Goal: Submit feedback/report problem

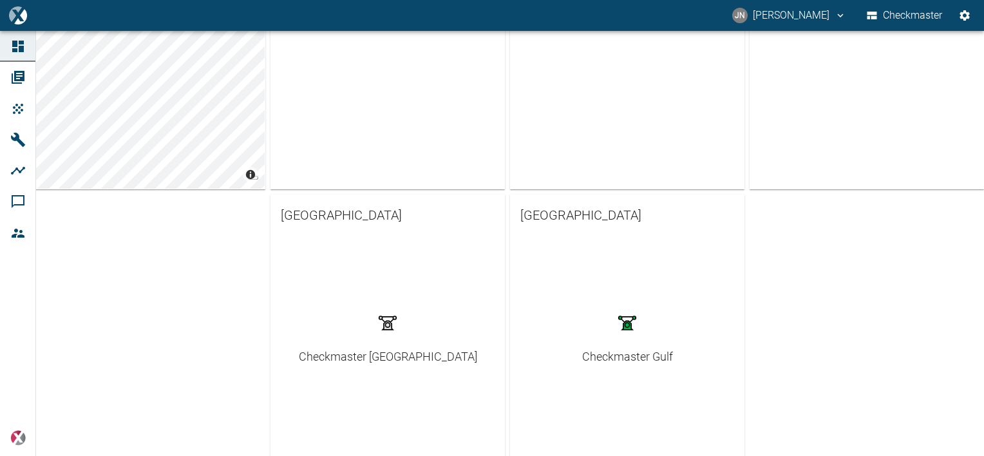
scroll to position [380, 0]
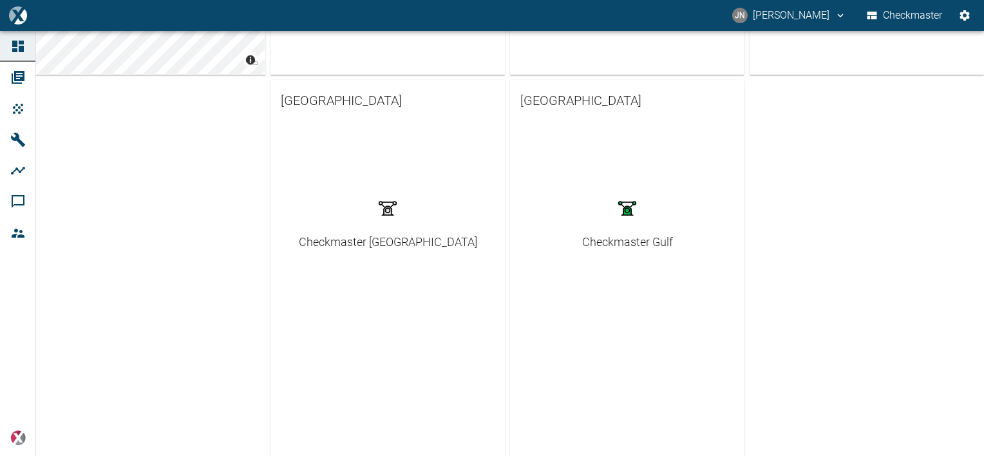
click at [625, 244] on div "Checkmaster Gulf" at bounding box center [627, 241] width 91 height 17
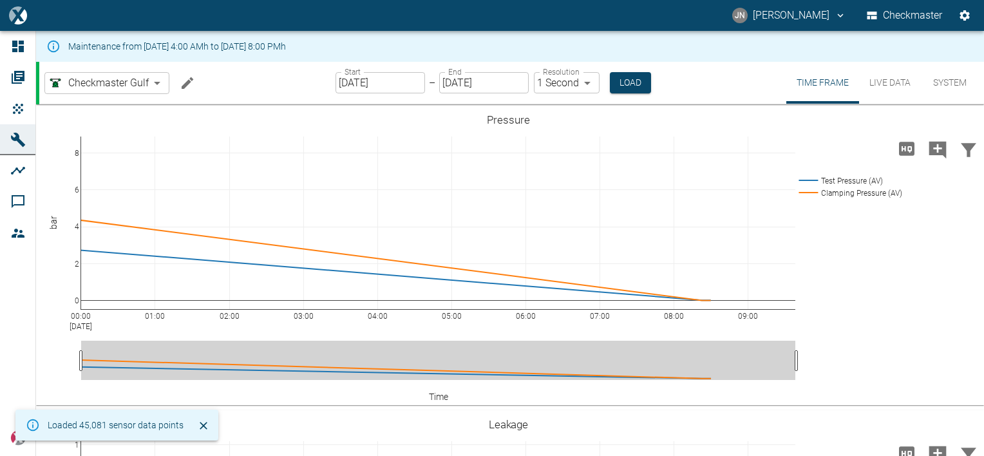
click at [947, 80] on button "System" at bounding box center [950, 83] width 58 height 42
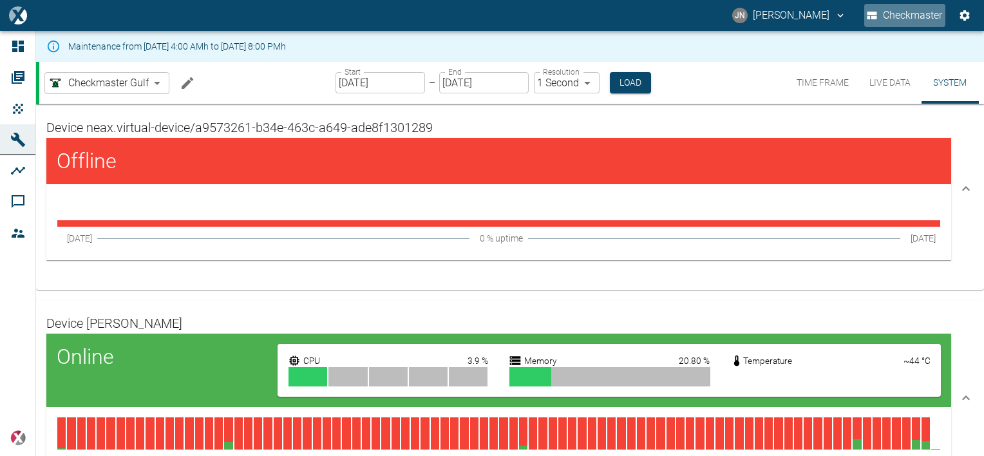
click at [908, 12] on button "Checkmaster" at bounding box center [904, 15] width 81 height 23
click at [838, 15] on icon "jayan.nair@neuman-esser.ae" at bounding box center [841, 16] width 6 height 4
click at [963, 17] on icon "Settings" at bounding box center [964, 15] width 10 height 10
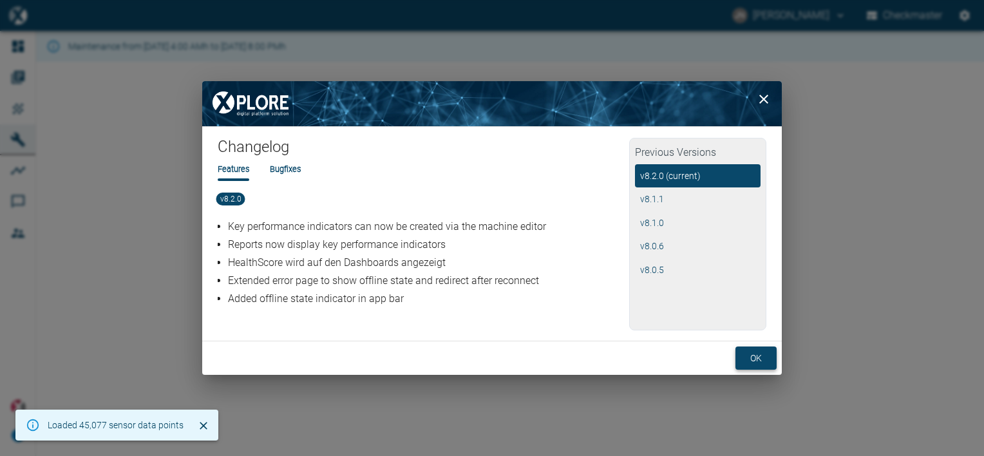
click at [755, 361] on button "ok" at bounding box center [755, 358] width 41 height 24
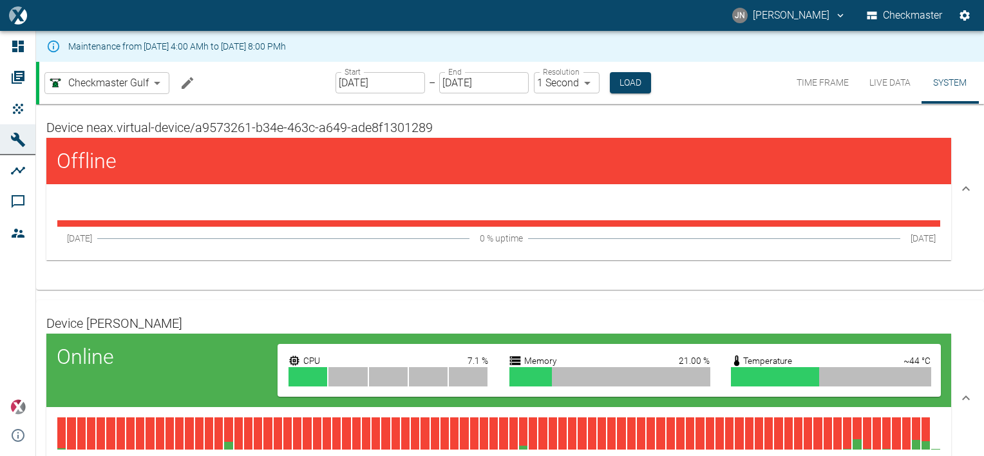
click at [963, 9] on icon "Settings" at bounding box center [964, 15] width 13 height 13
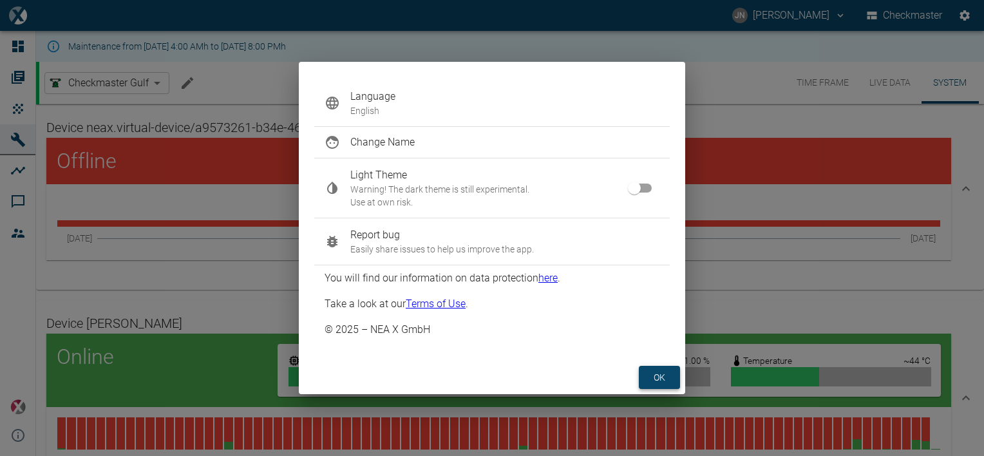
click at [665, 381] on button "ok" at bounding box center [659, 378] width 41 height 24
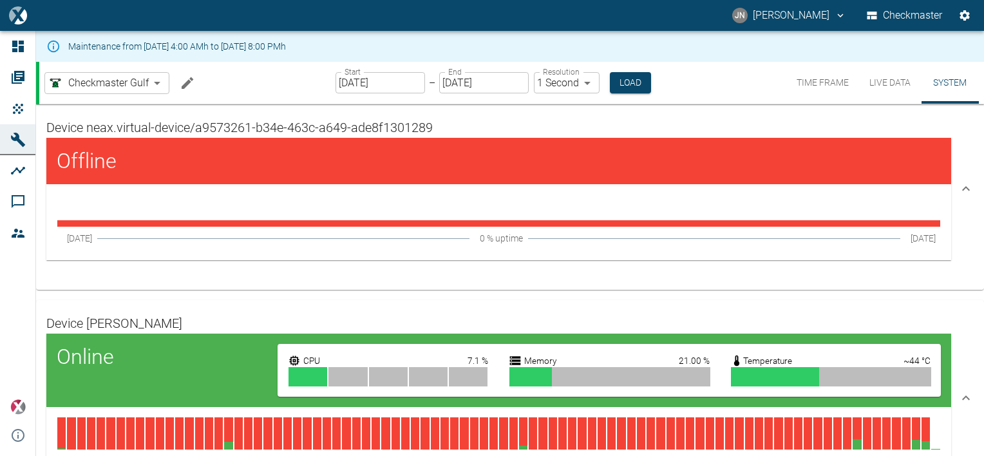
click at [713, 94] on div "Checkmaster Gulf a9573261-b34e-463c-a649-ade8f1301289 ​ Start 08/13/2025 Start …" at bounding box center [511, 83] width 945 height 42
click at [903, 21] on button "Checkmaster" at bounding box center [904, 15] width 81 height 23
click at [966, 12] on icon "Settings" at bounding box center [964, 15] width 10 height 10
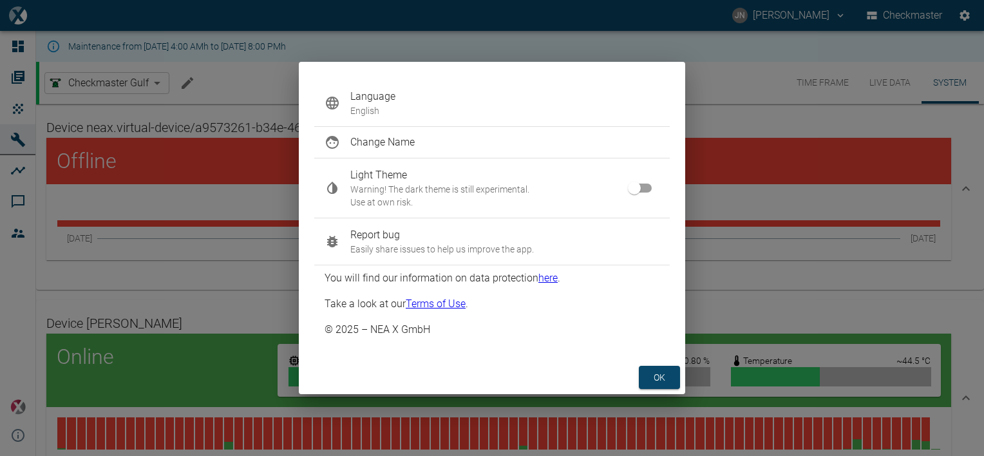
click at [371, 232] on span "Report bug" at bounding box center [504, 234] width 309 height 15
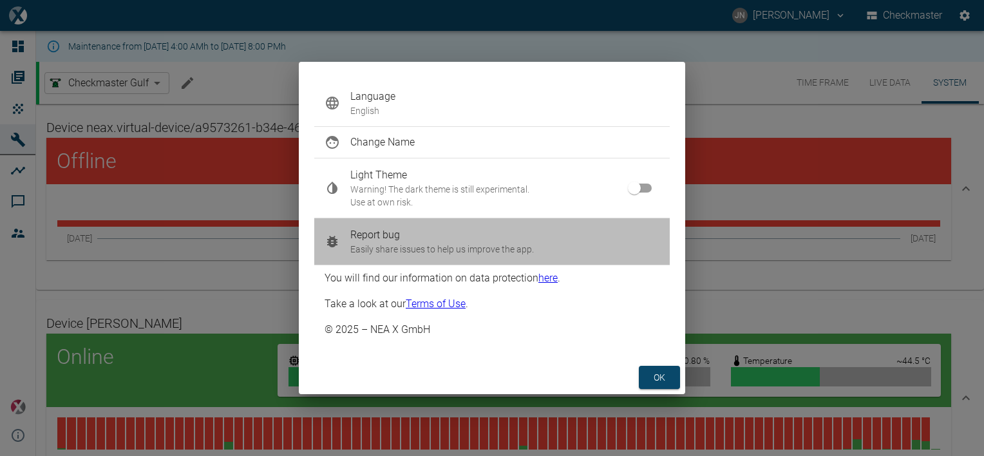
click at [379, 245] on p "Easily share issues to help us improve the app." at bounding box center [504, 249] width 309 height 13
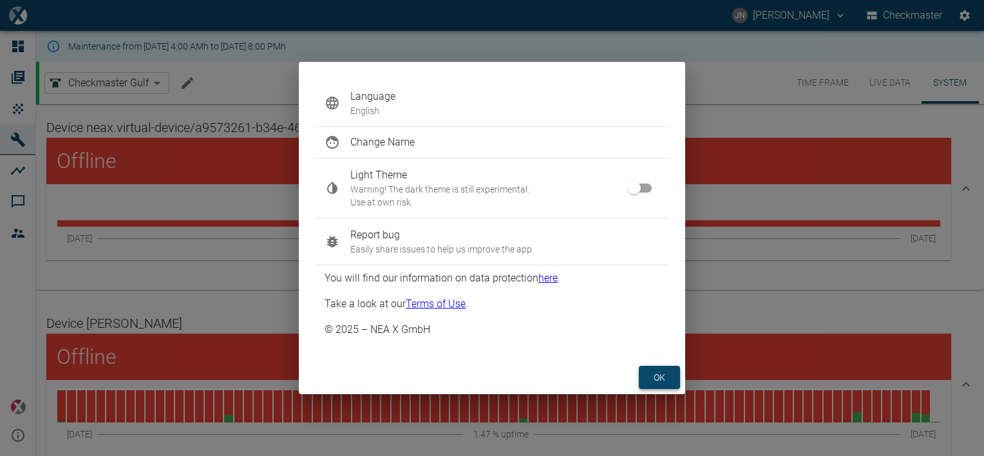
click at [652, 374] on button "ok" at bounding box center [659, 378] width 41 height 24
